Goal: Find specific page/section

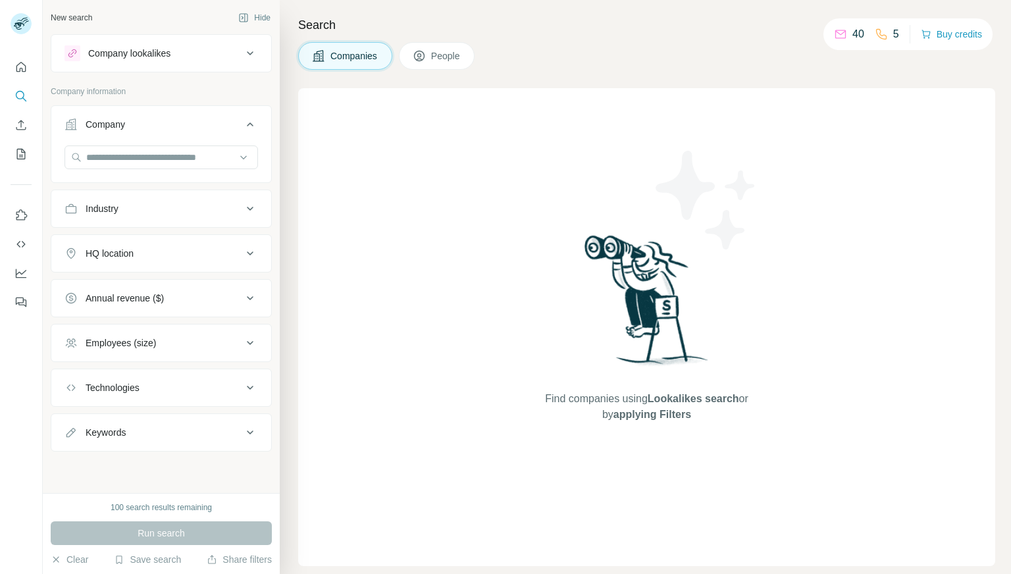
click at [237, 118] on div "Company" at bounding box center [154, 124] width 178 height 13
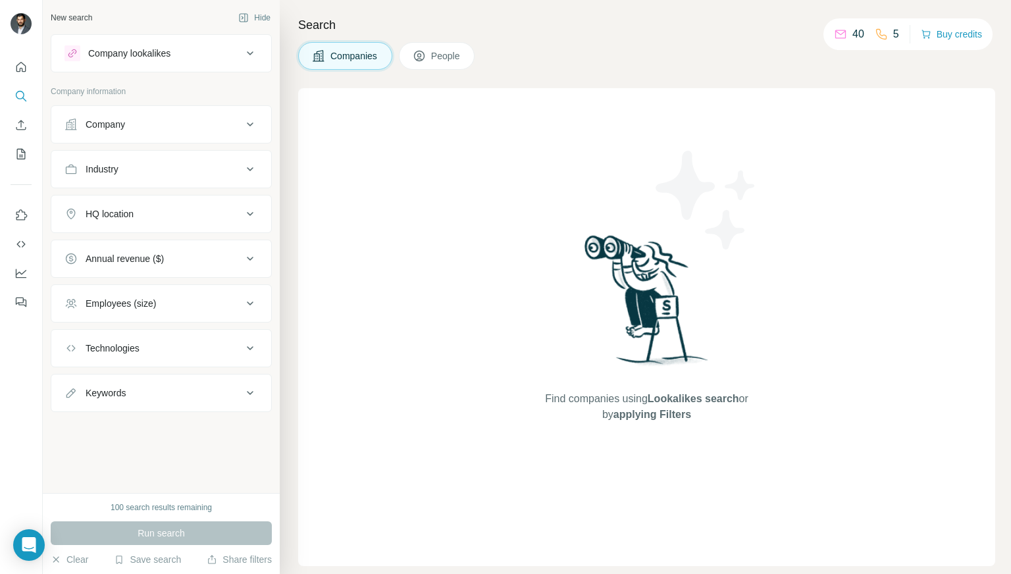
click at [242, 120] on div "Company" at bounding box center [154, 124] width 178 height 13
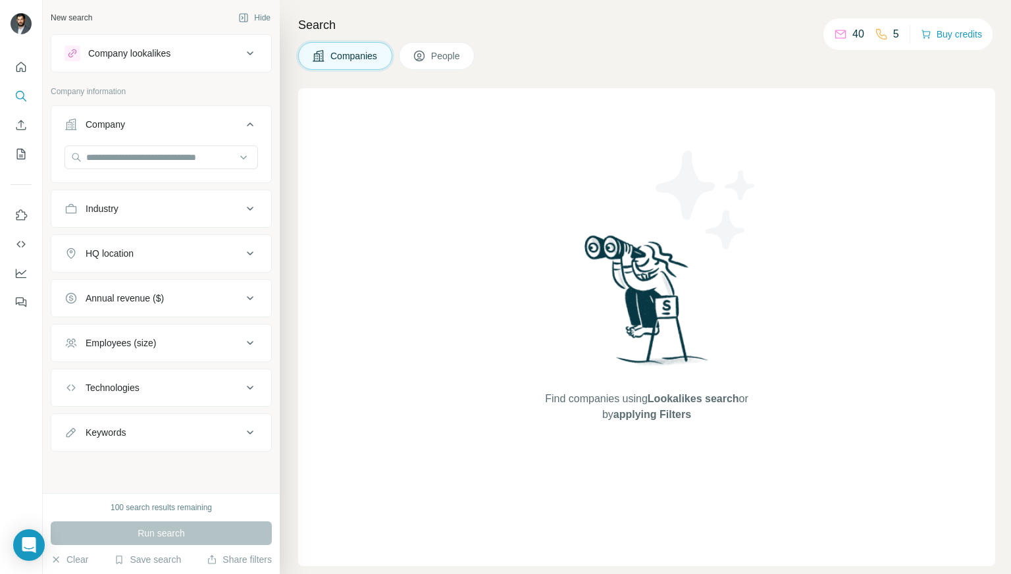
click at [242, 121] on div "Company" at bounding box center [154, 124] width 178 height 13
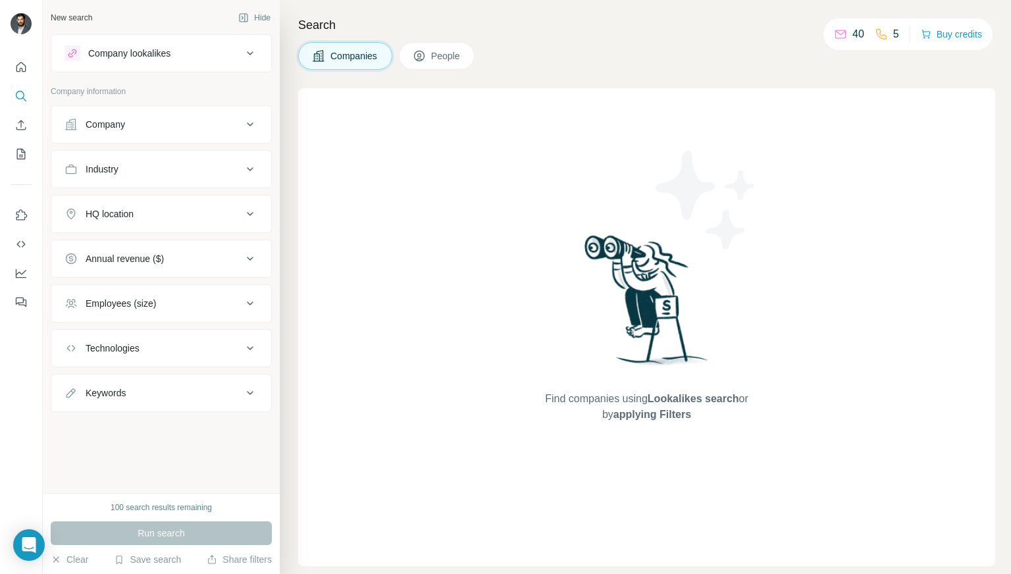
click at [174, 304] on div "Employees (size)" at bounding box center [154, 303] width 178 height 13
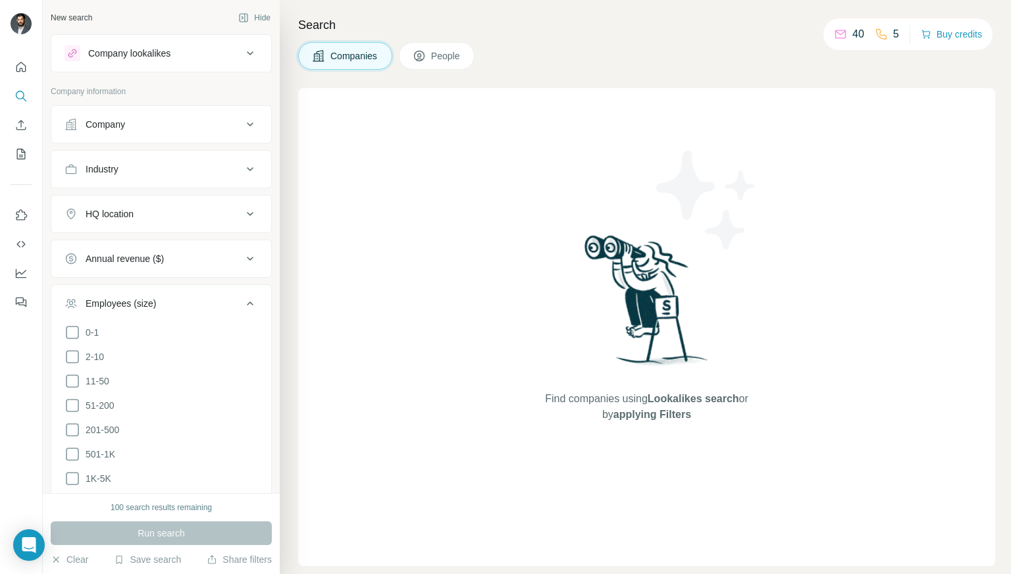
click at [176, 301] on div "Employees (size)" at bounding box center [154, 303] width 178 height 13
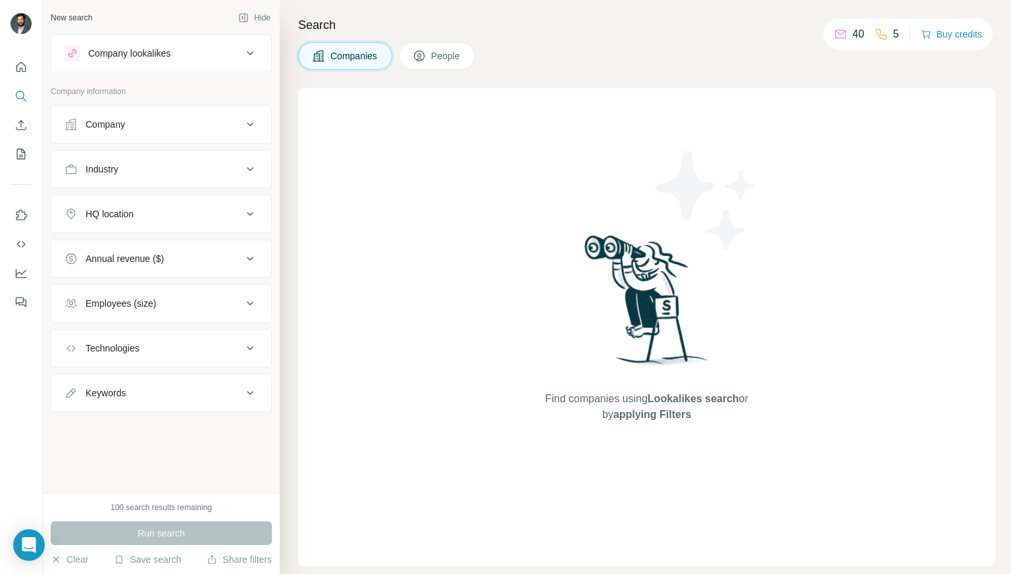
click at [164, 389] on div "Keywords" at bounding box center [154, 392] width 178 height 13
click at [148, 332] on button "Technologies" at bounding box center [161, 348] width 220 height 32
click at [147, 342] on div "Technologies" at bounding box center [154, 348] width 178 height 13
click at [147, 303] on div "Employees (size)" at bounding box center [121, 303] width 70 height 13
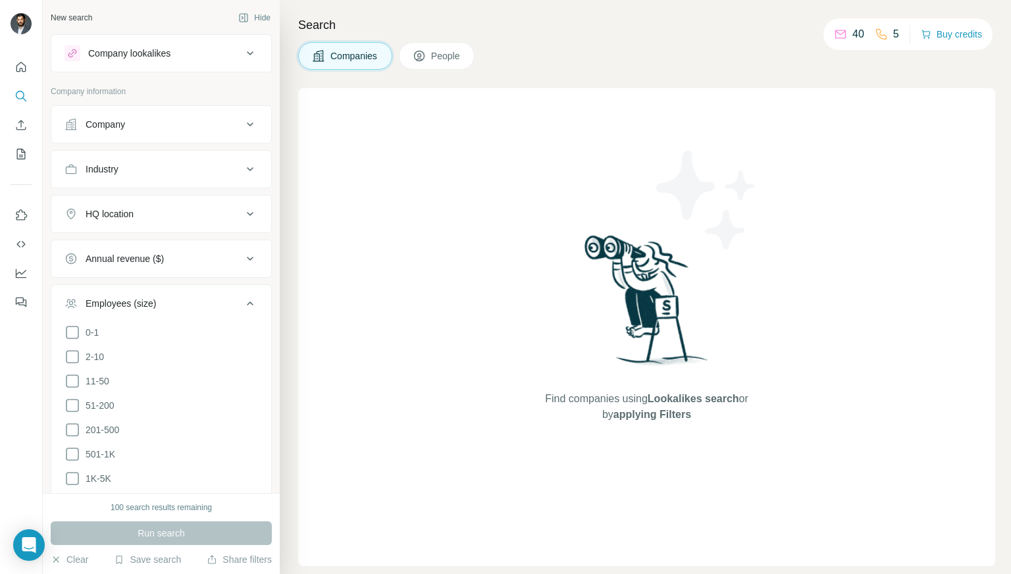
click at [147, 302] on div "Employees (size)" at bounding box center [121, 303] width 70 height 13
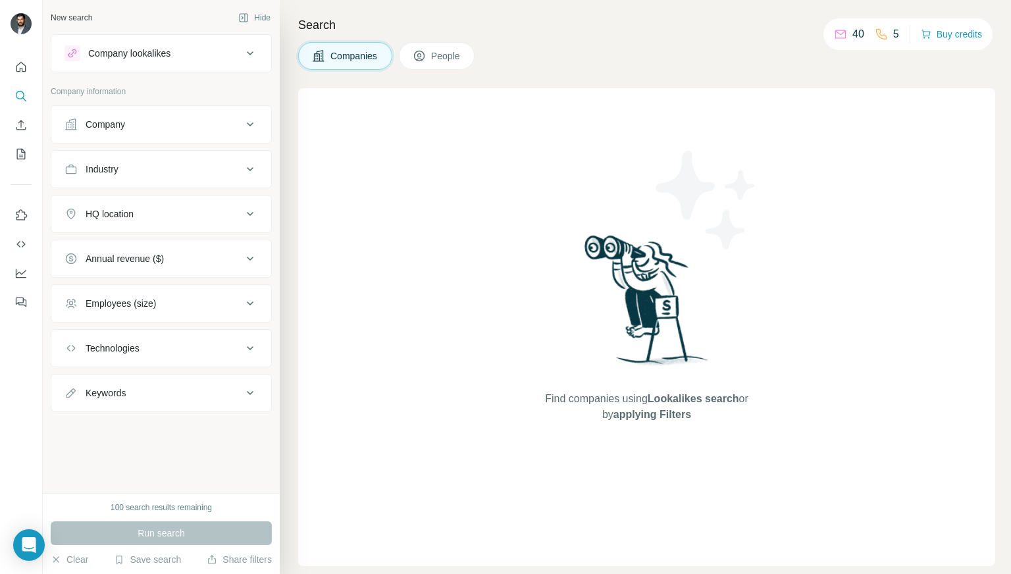
click at [169, 253] on div "Annual revenue ($)" at bounding box center [154, 258] width 178 height 13
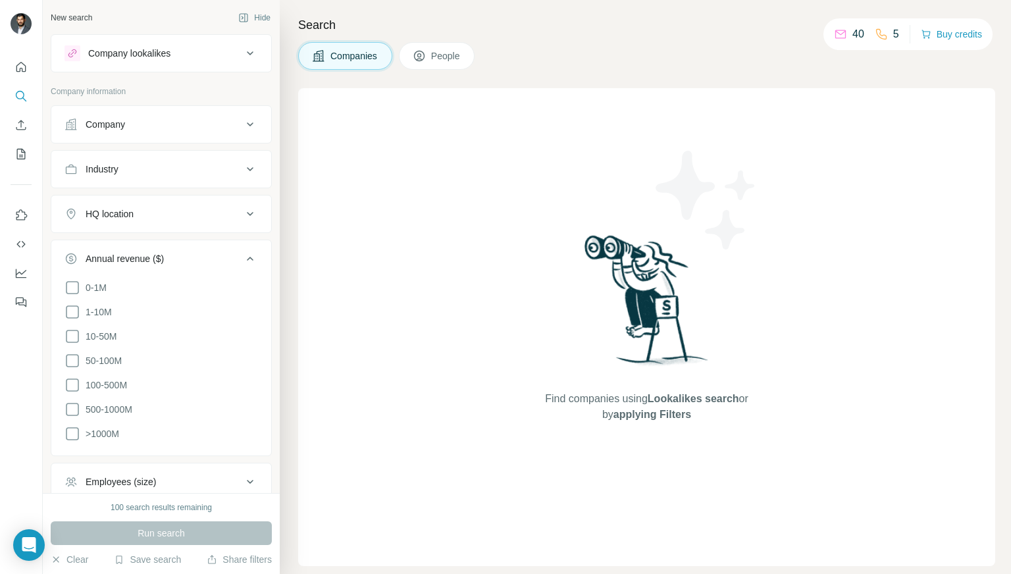
click at [170, 252] on div "Annual revenue ($)" at bounding box center [154, 258] width 178 height 13
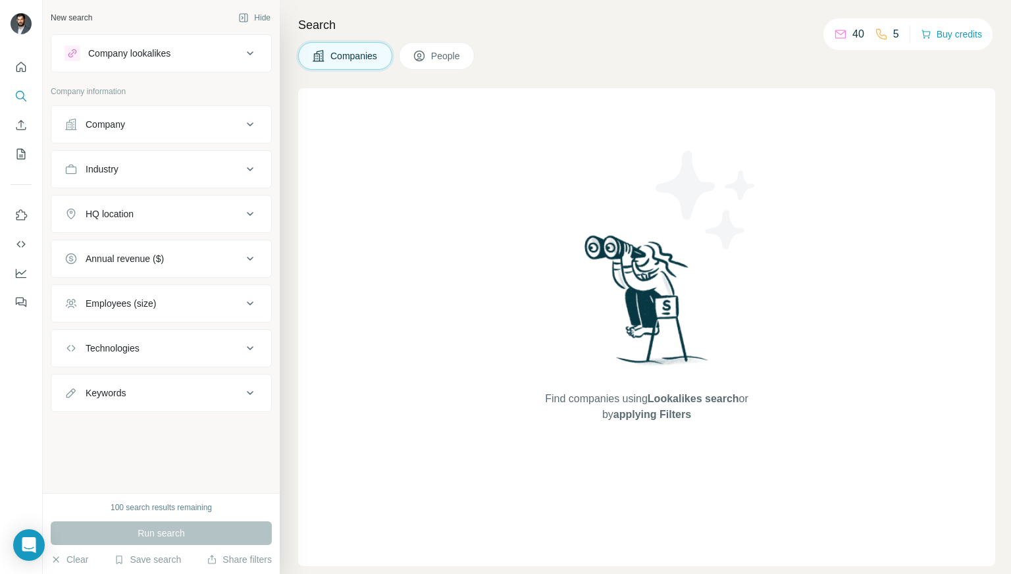
click at [167, 209] on div "HQ location" at bounding box center [154, 213] width 178 height 13
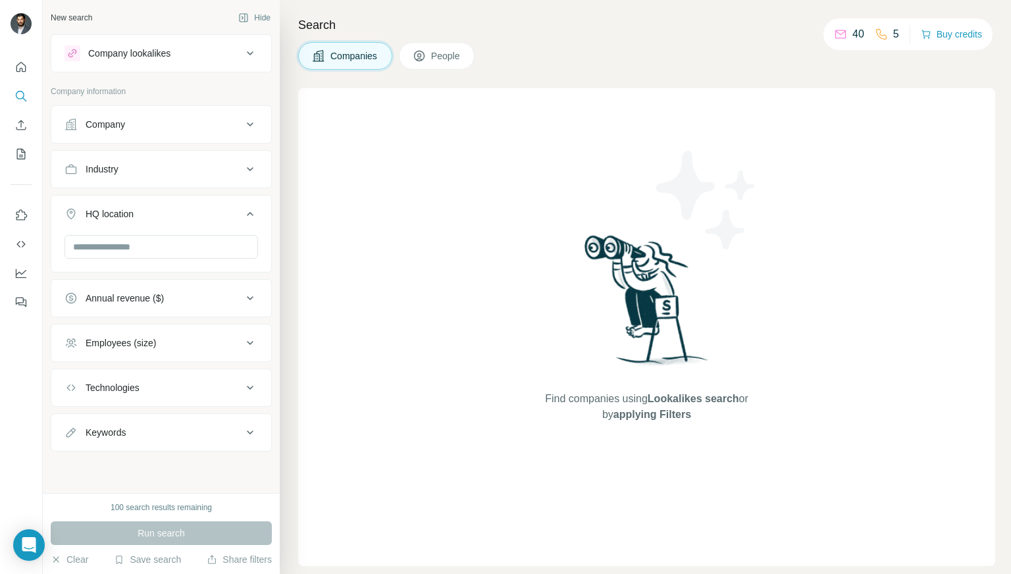
click at [167, 209] on div "HQ location" at bounding box center [154, 213] width 178 height 13
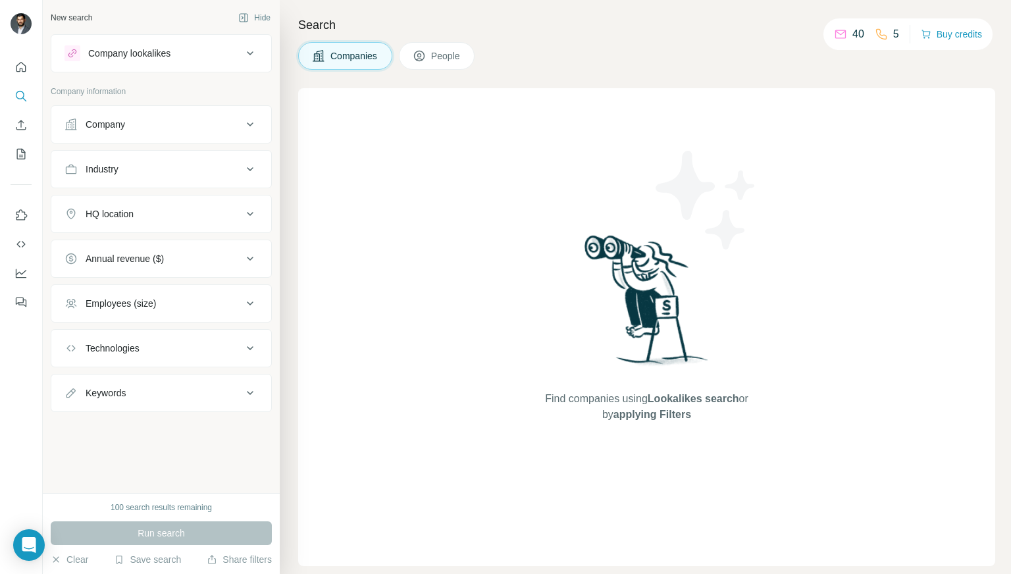
click at [156, 169] on div "Industry" at bounding box center [154, 169] width 178 height 13
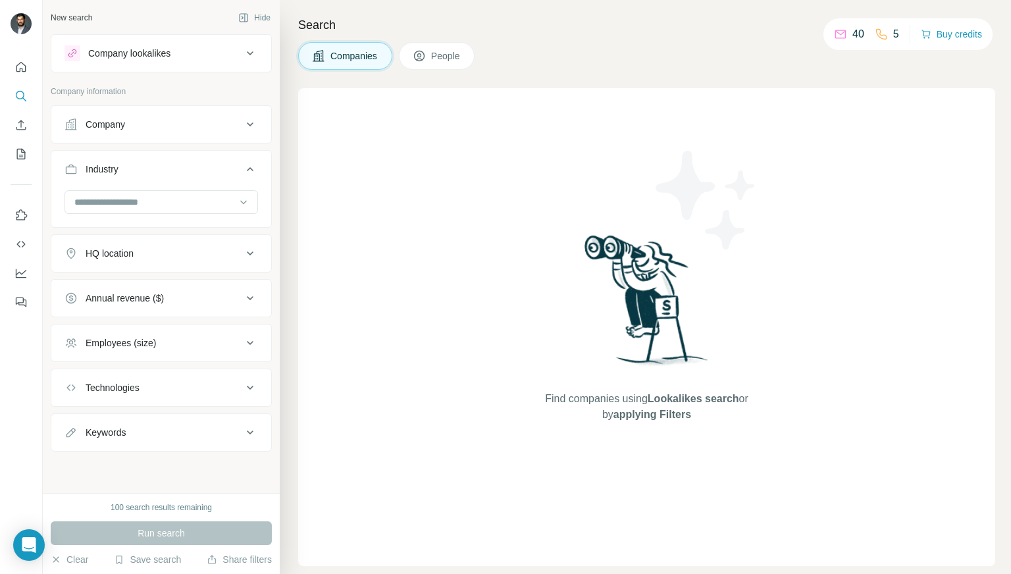
click at [156, 168] on div "Industry" at bounding box center [154, 169] width 178 height 13
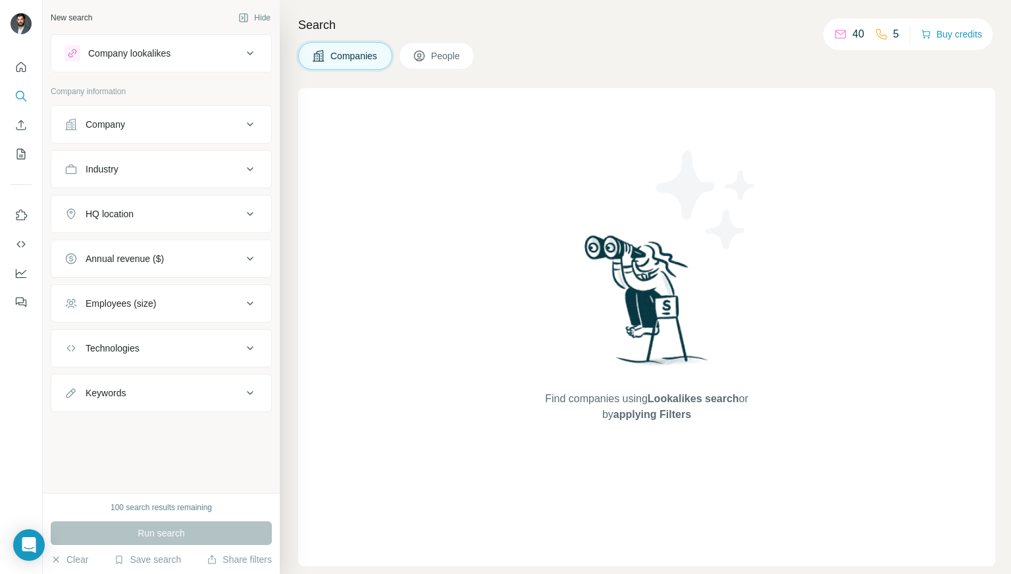
click at [162, 124] on div "Company" at bounding box center [154, 124] width 178 height 13
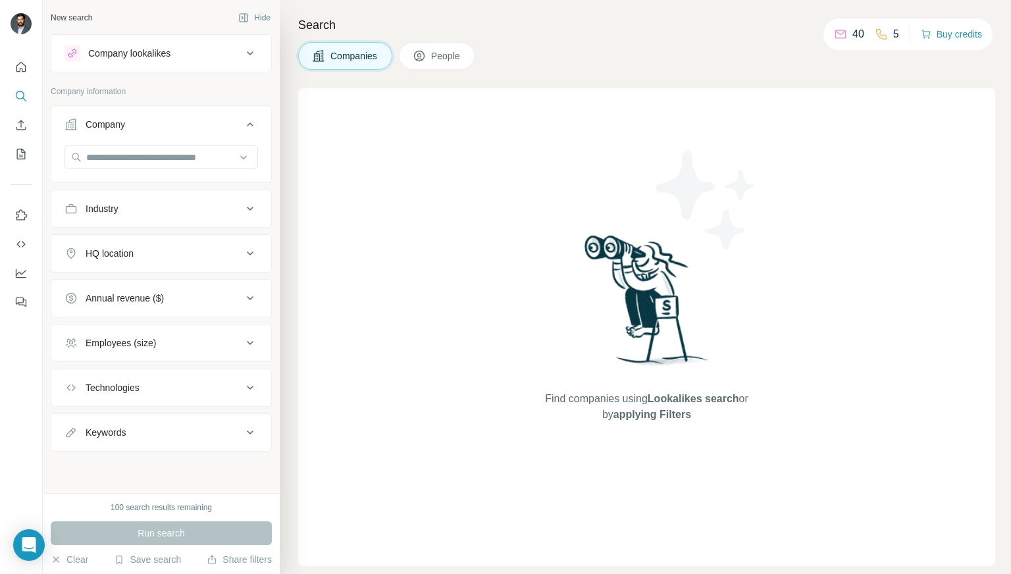
click at [162, 124] on div "Company" at bounding box center [154, 124] width 178 height 13
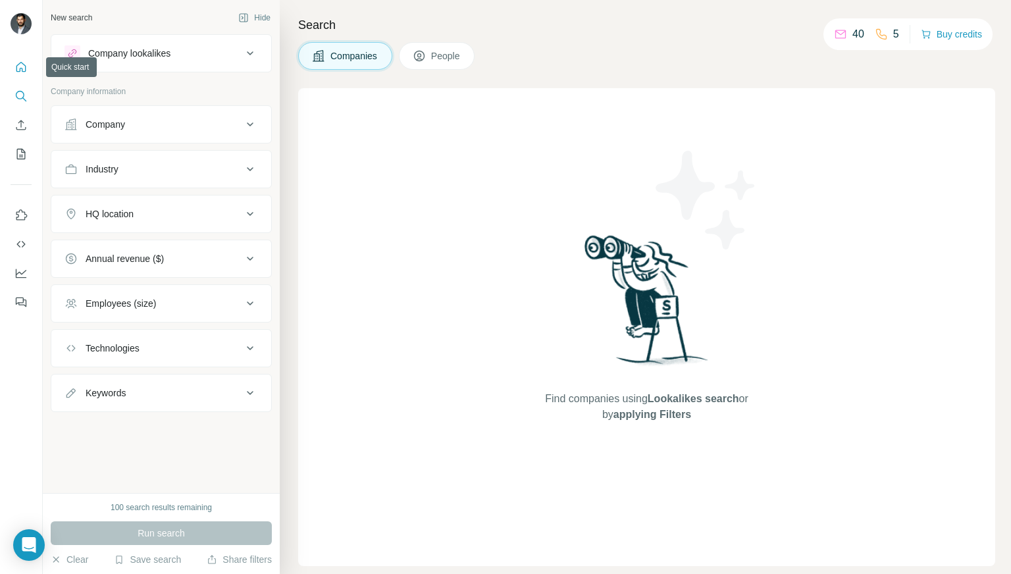
click at [21, 68] on icon "Quick start" at bounding box center [21, 67] width 10 height 10
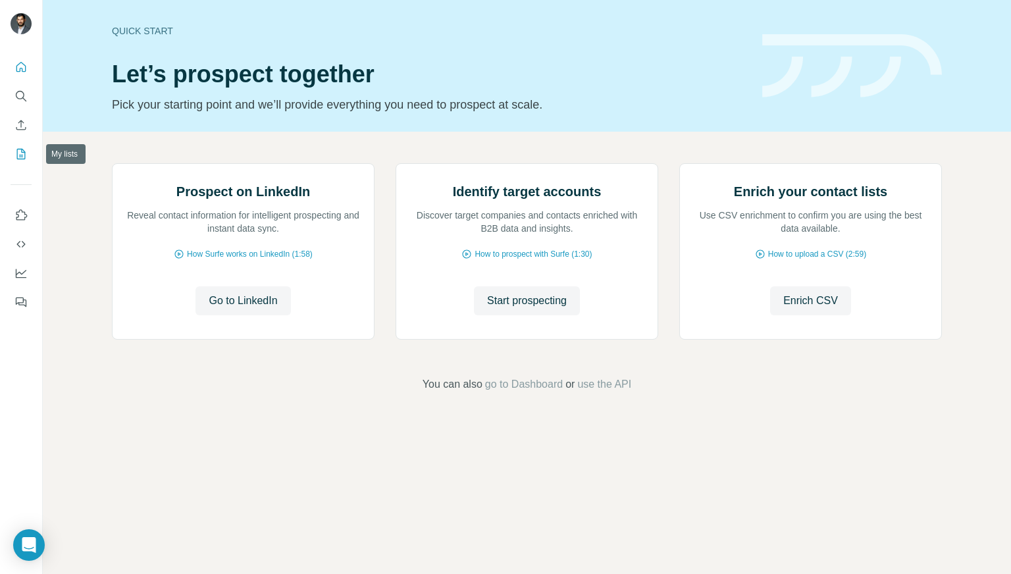
click at [15, 150] on icon "My lists" at bounding box center [20, 153] width 13 height 13
